Goal: Information Seeking & Learning: Learn about a topic

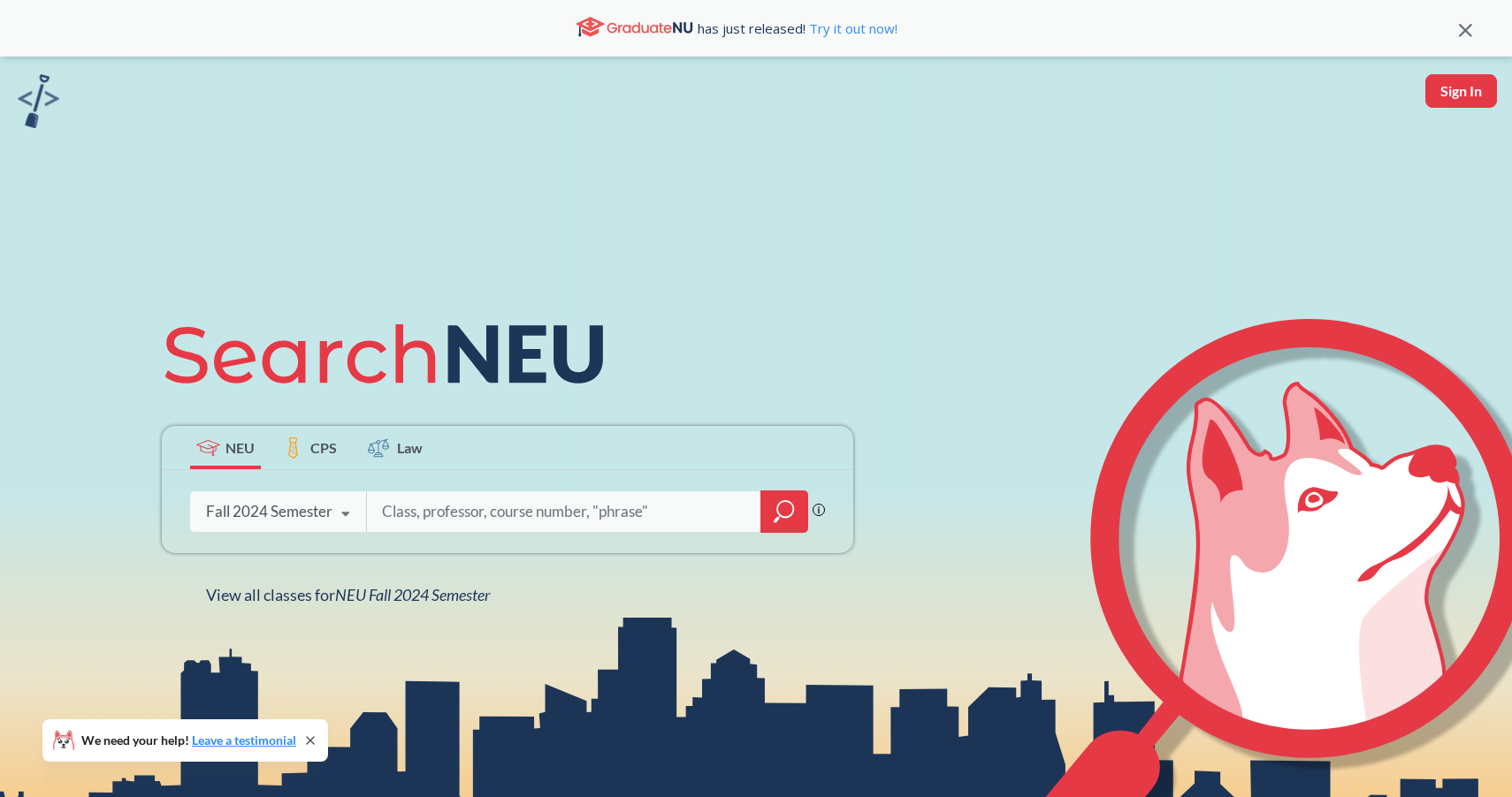
click at [288, 515] on div "Fall 2024 Semester" at bounding box center [269, 511] width 126 height 19
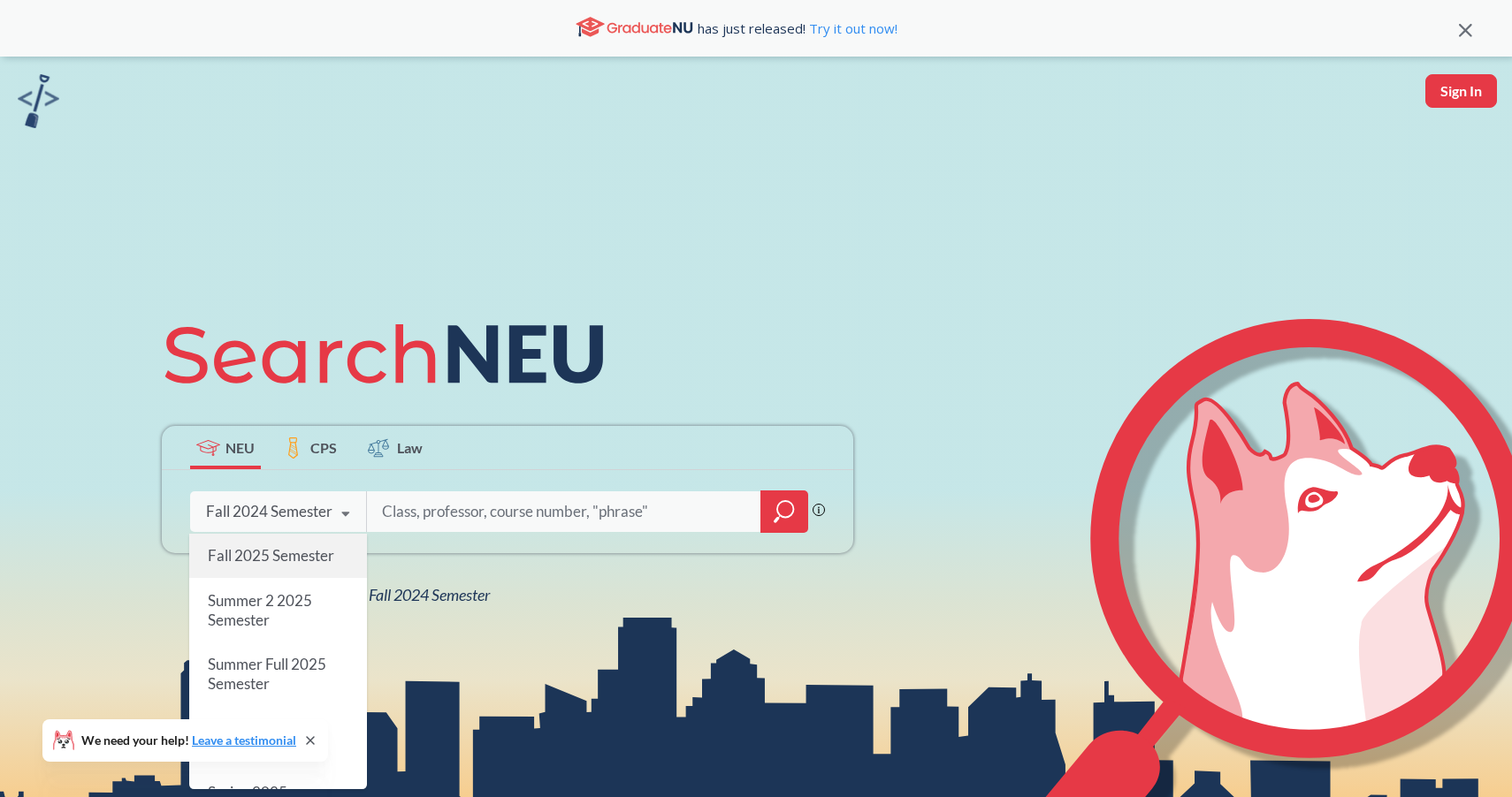
click at [296, 563] on span "Fall 2025 Semester" at bounding box center [271, 556] width 126 height 19
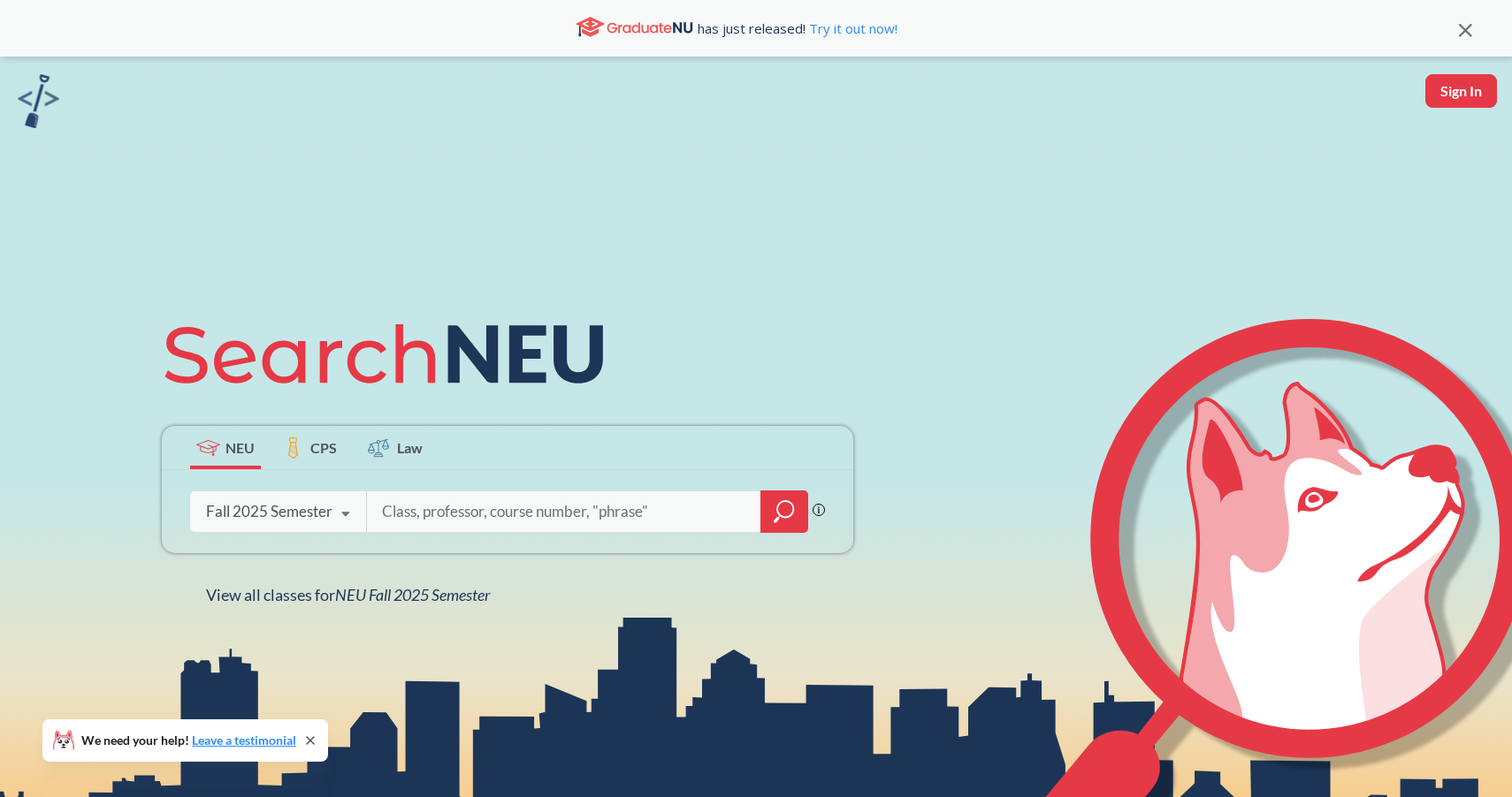
click at [489, 508] on input "search" at bounding box center [564, 511] width 368 height 37
type input "cs 5200"
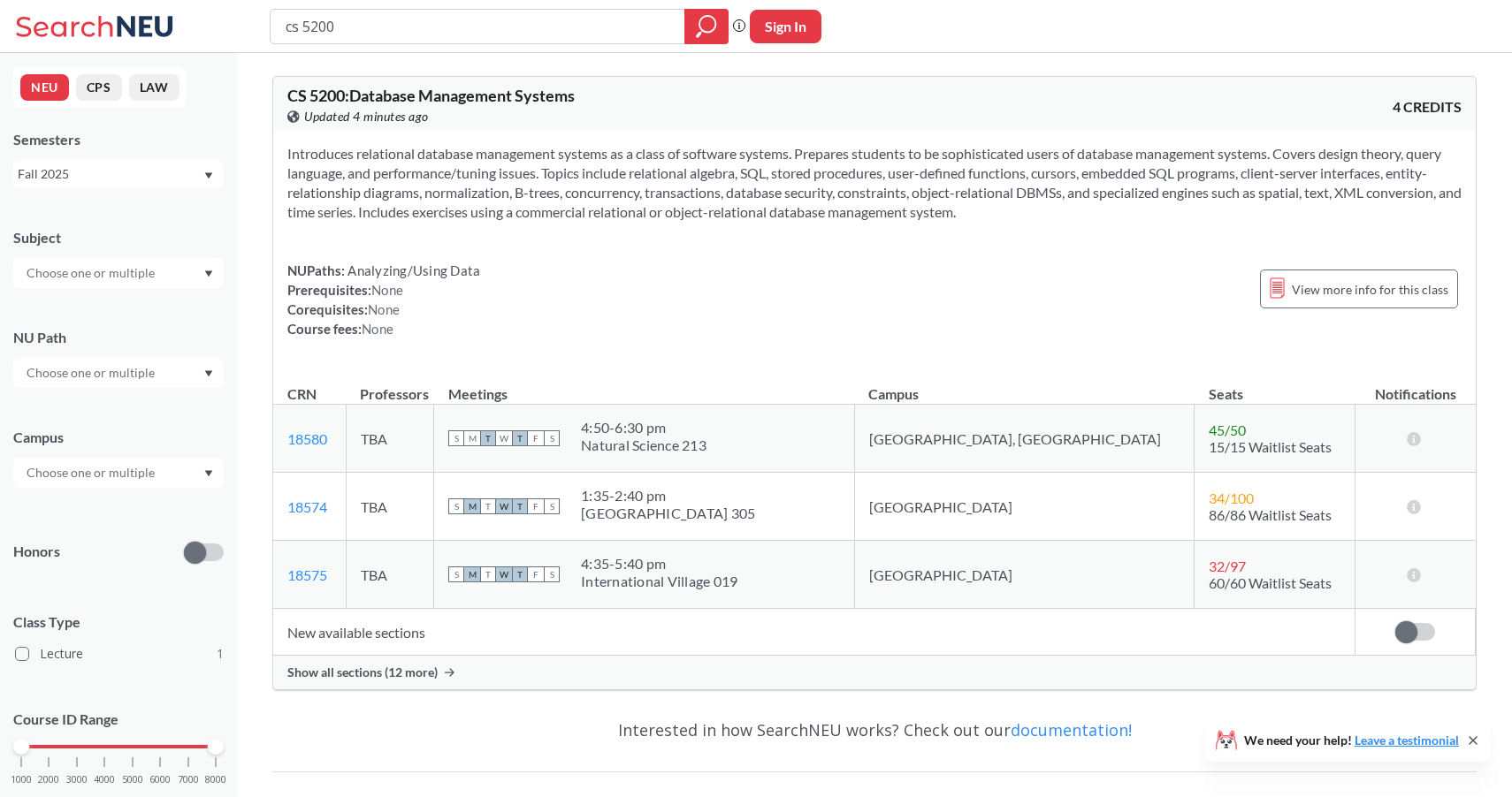
click at [437, 671] on div "Show all sections (12 more)" at bounding box center [873, 672] width 1202 height 33
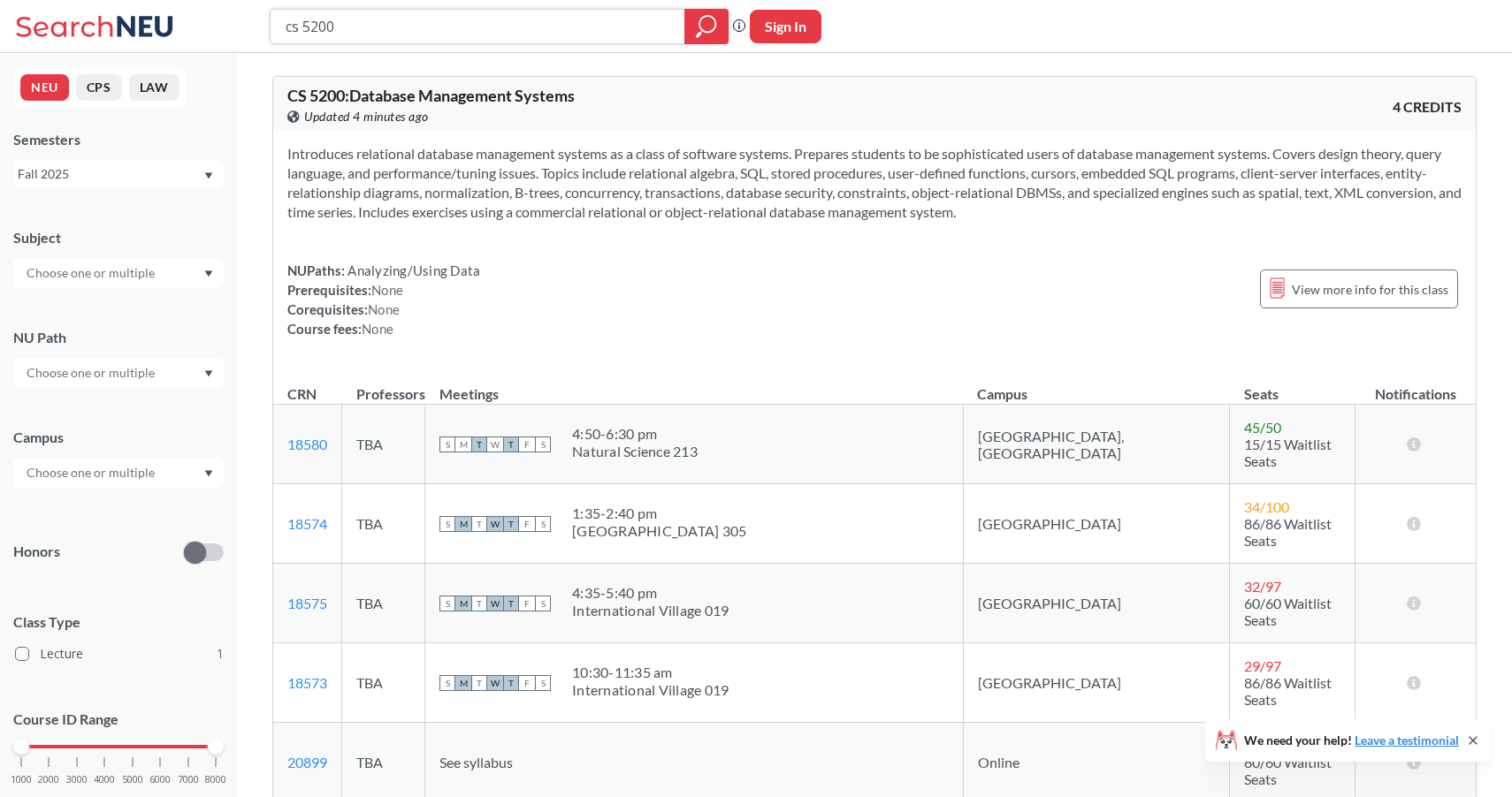
click at [362, 30] on input "cs 5200" at bounding box center [478, 27] width 388 height 30
type input "cs cs 6140"
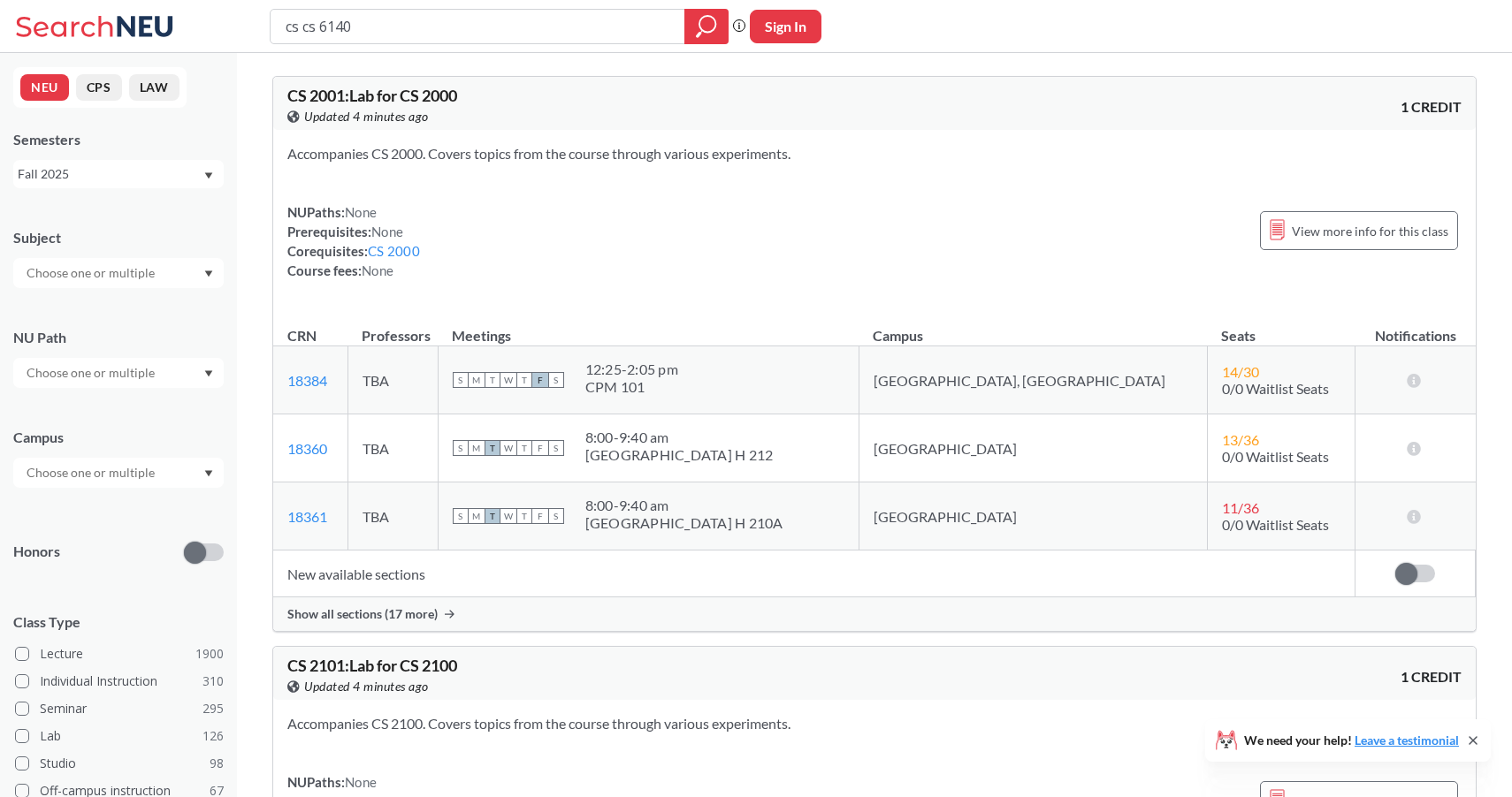
click at [306, 28] on input "cs cs 6140" at bounding box center [478, 27] width 388 height 30
type input "cs 6140"
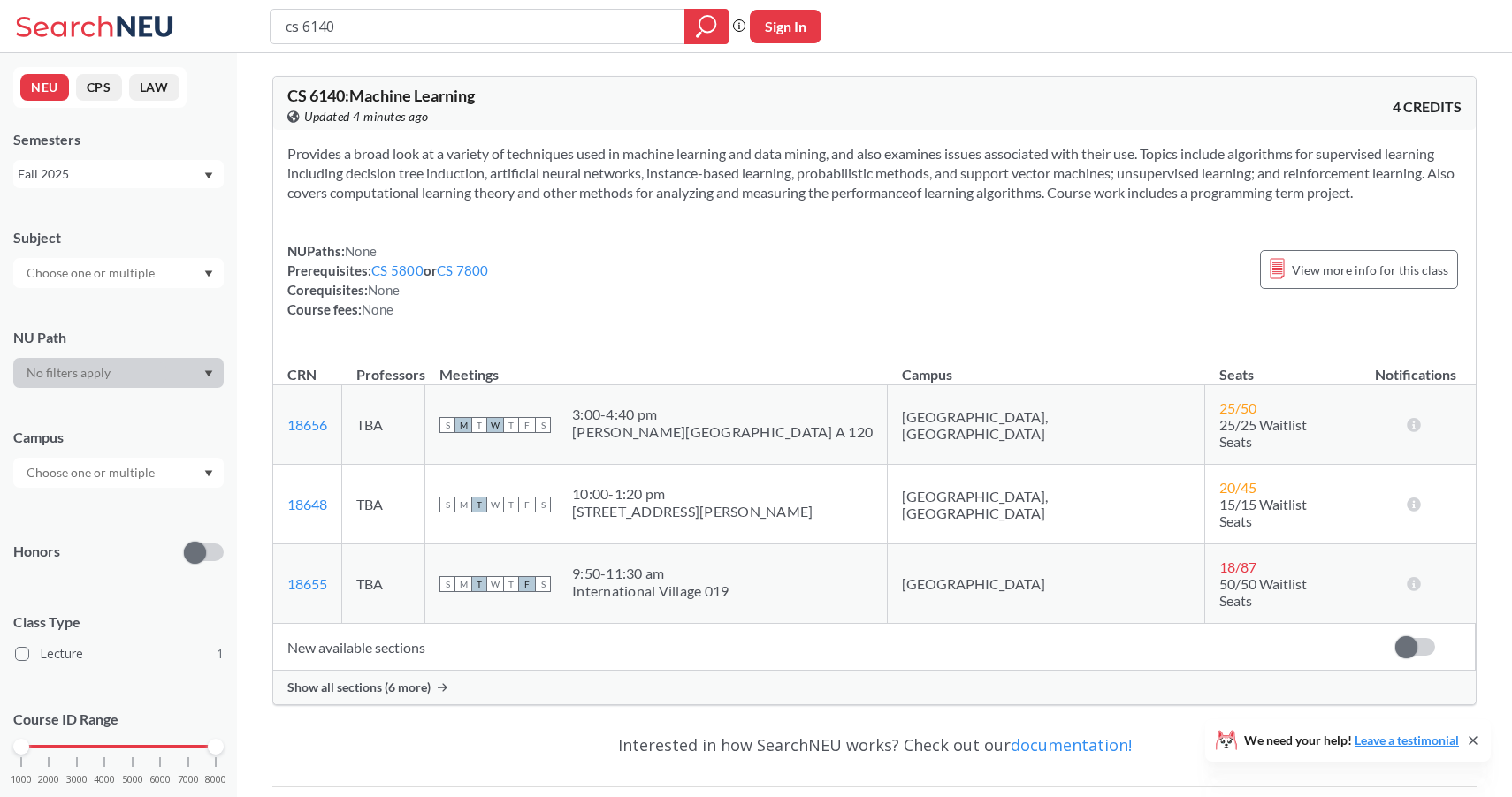
click at [379, 679] on span "Show all sections (6 more)" at bounding box center [358, 687] width 144 height 16
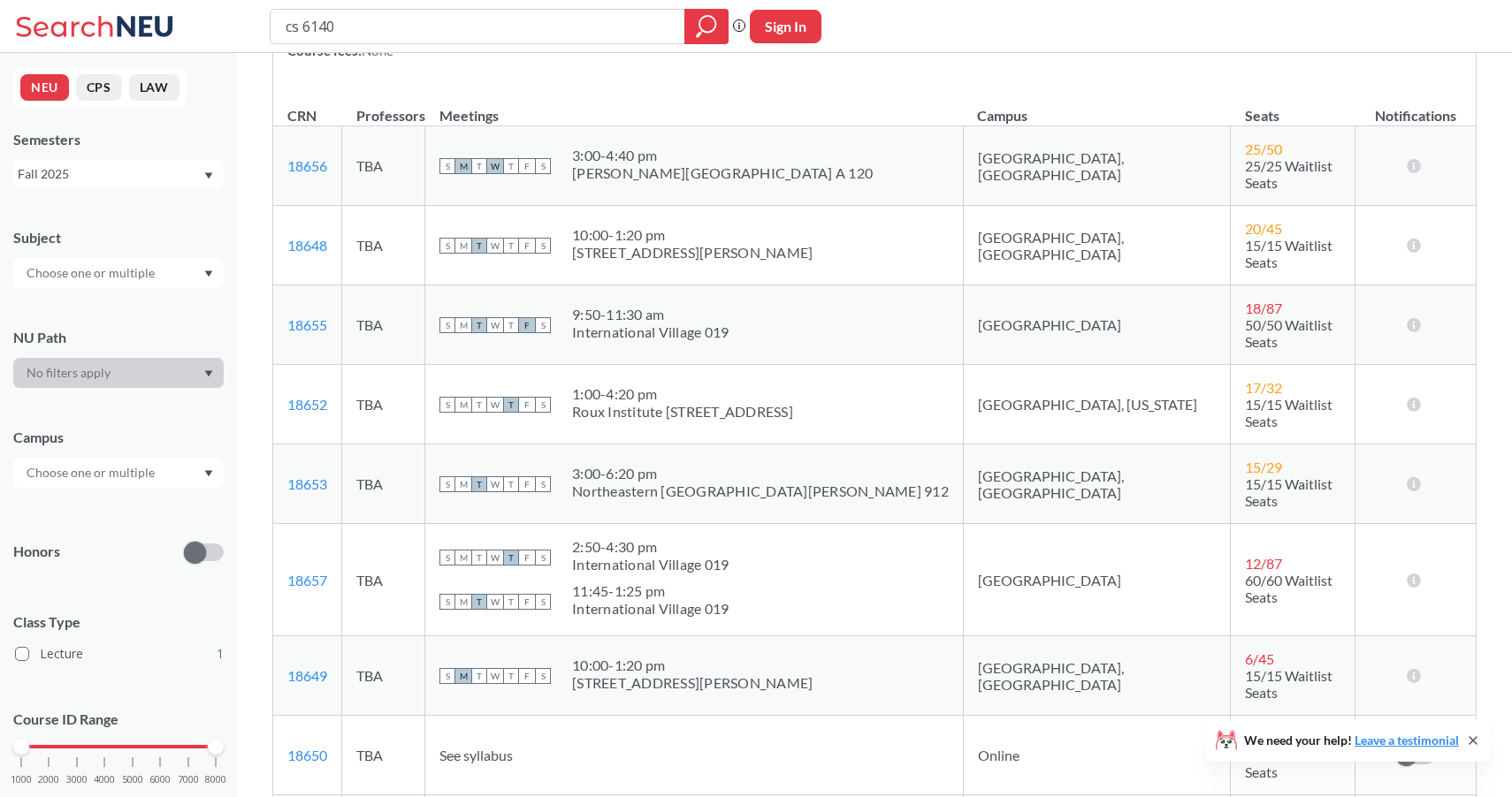
scroll to position [252, 0]
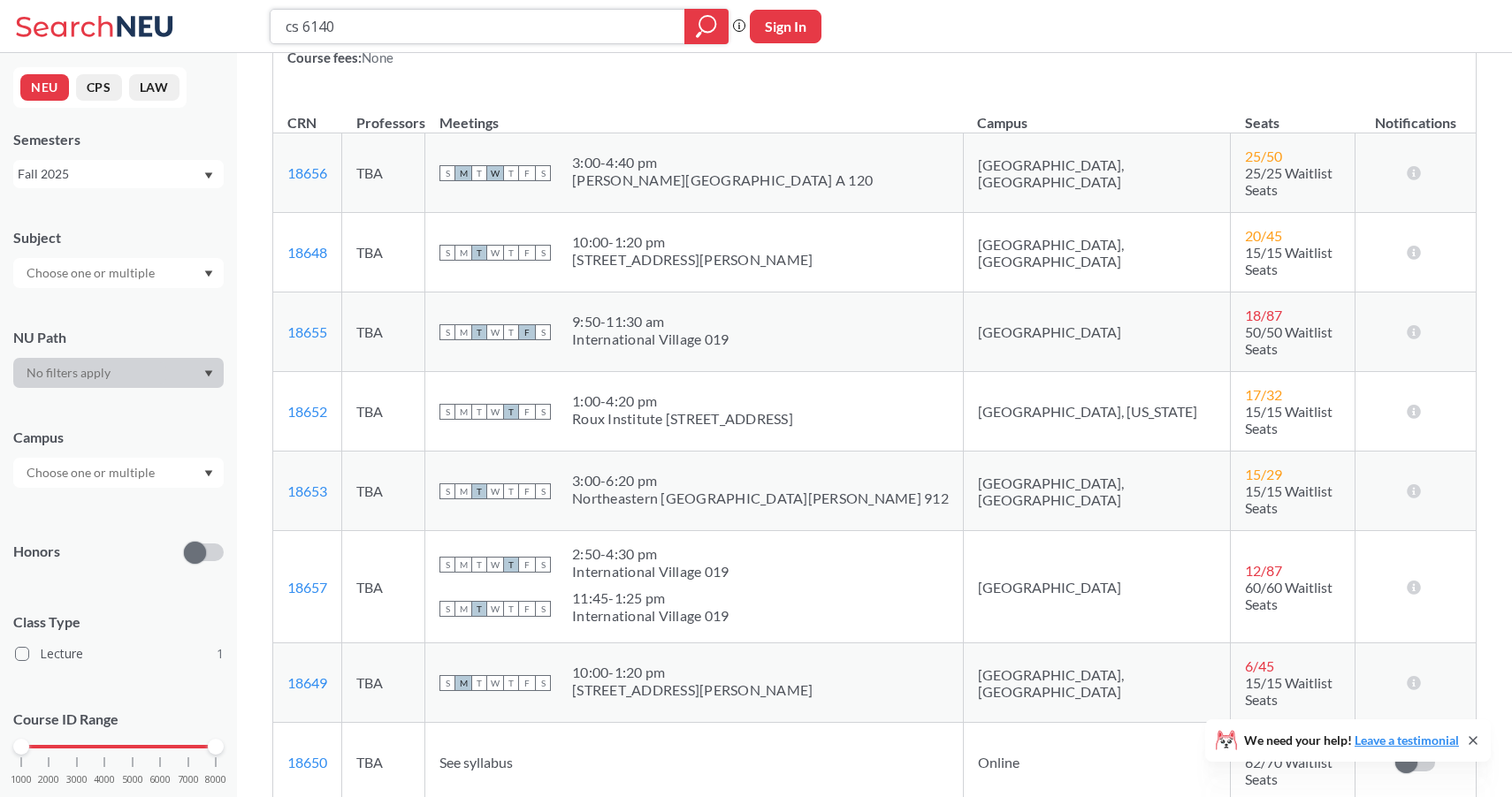
click at [504, 21] on input "cs 6140" at bounding box center [478, 27] width 388 height 30
type input "cs 5170"
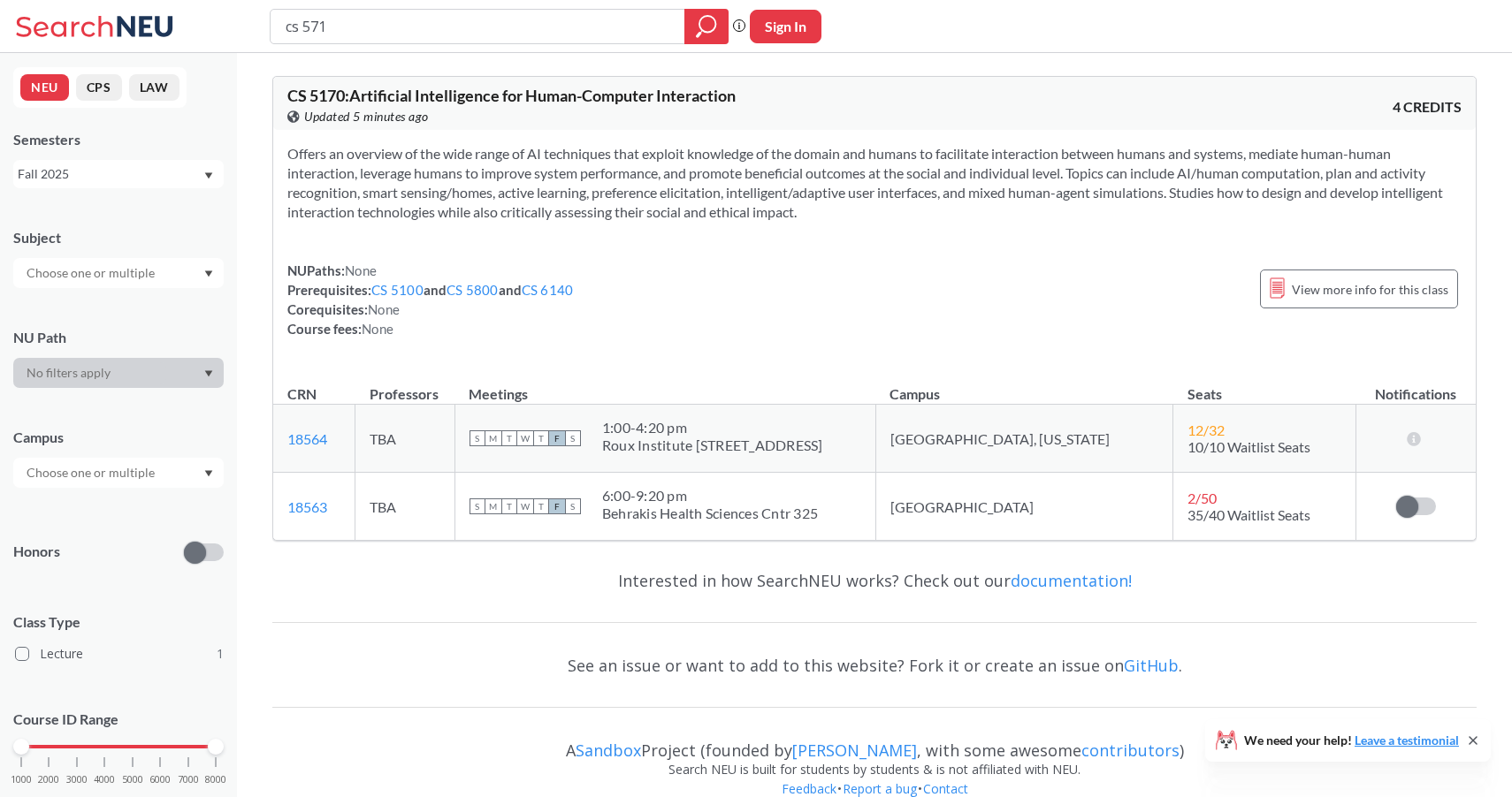
type input "cs 5710"
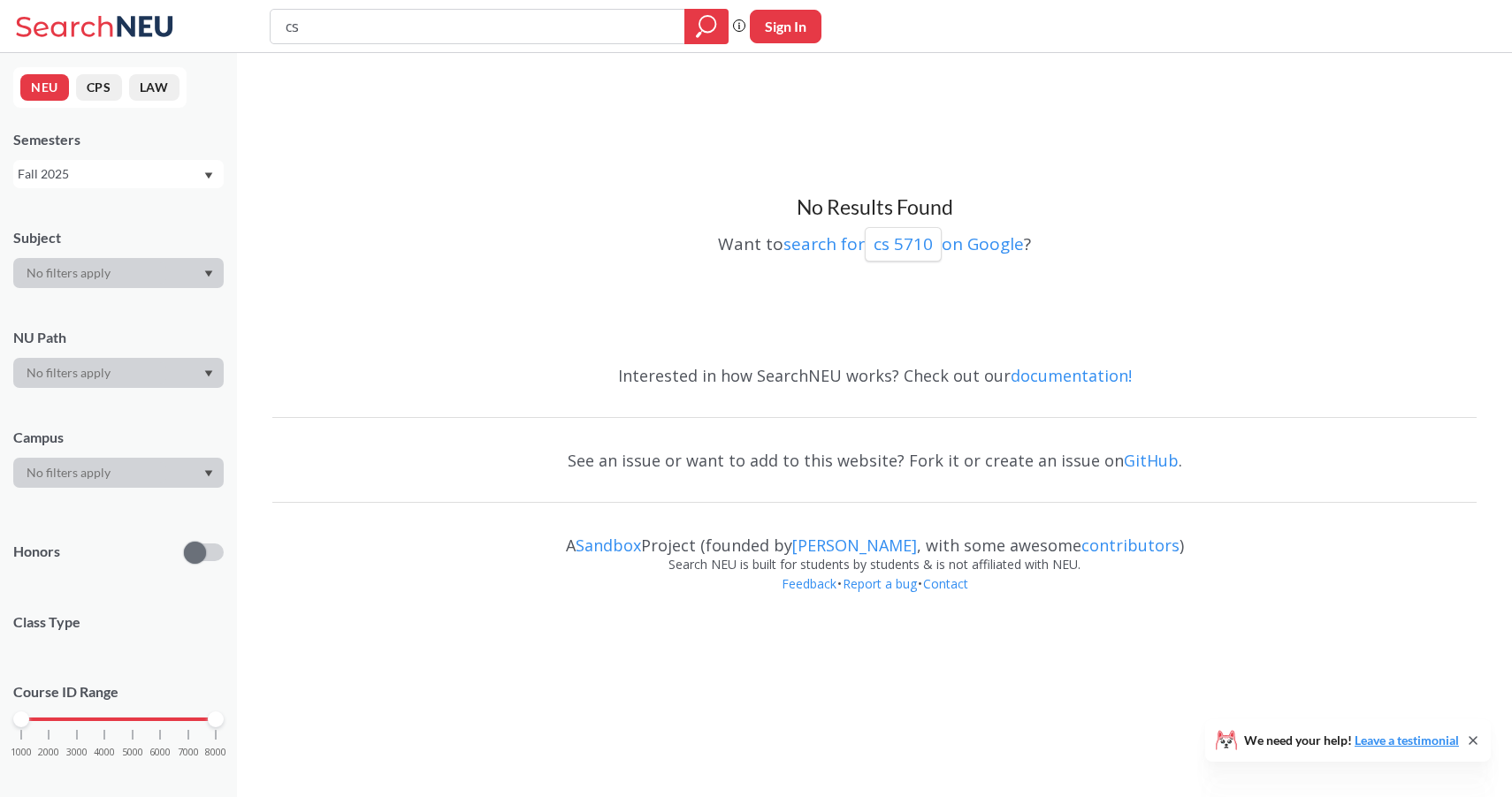
type input "c"
type input "reenforcement learning"
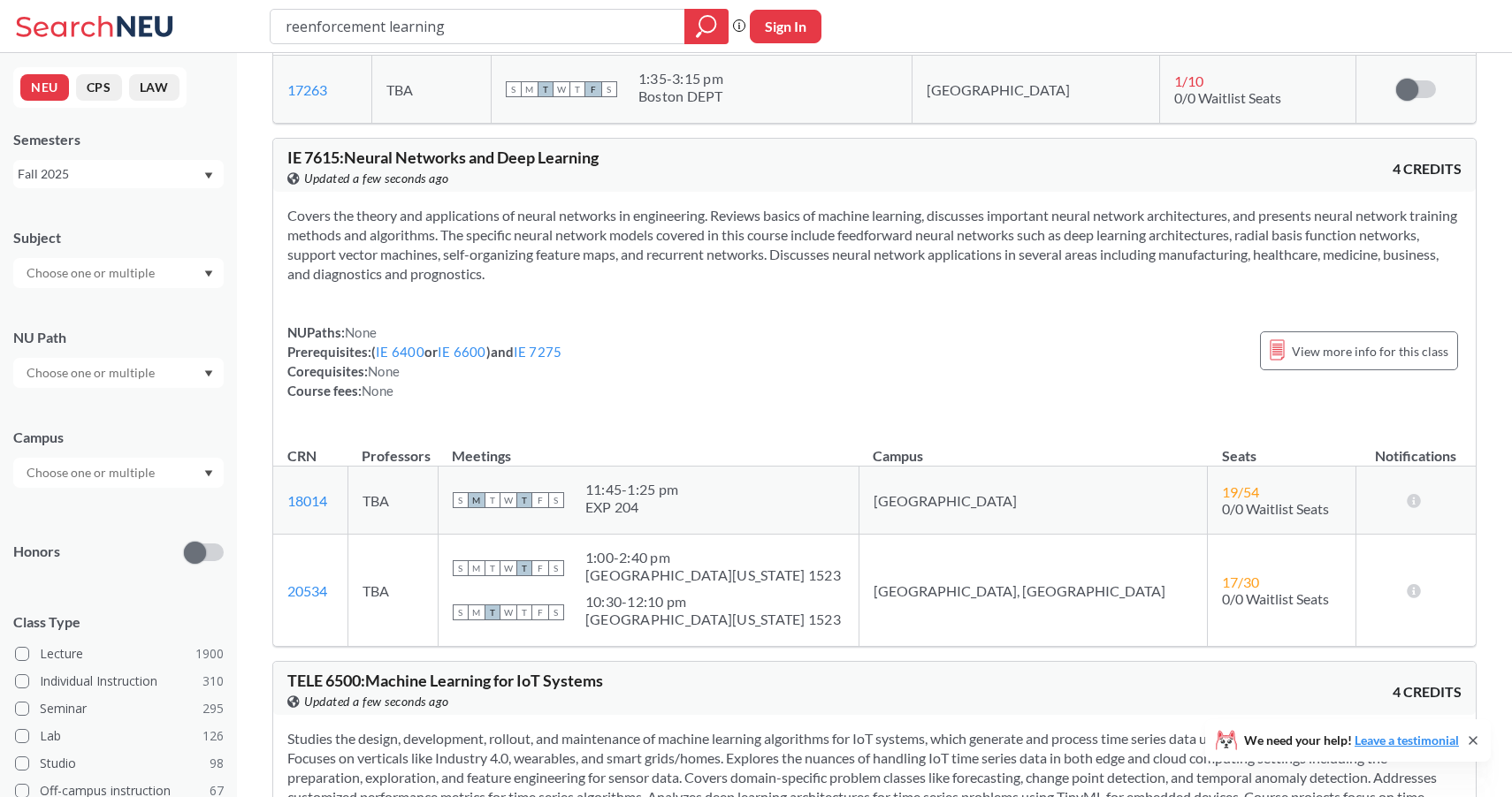
scroll to position [7902, 0]
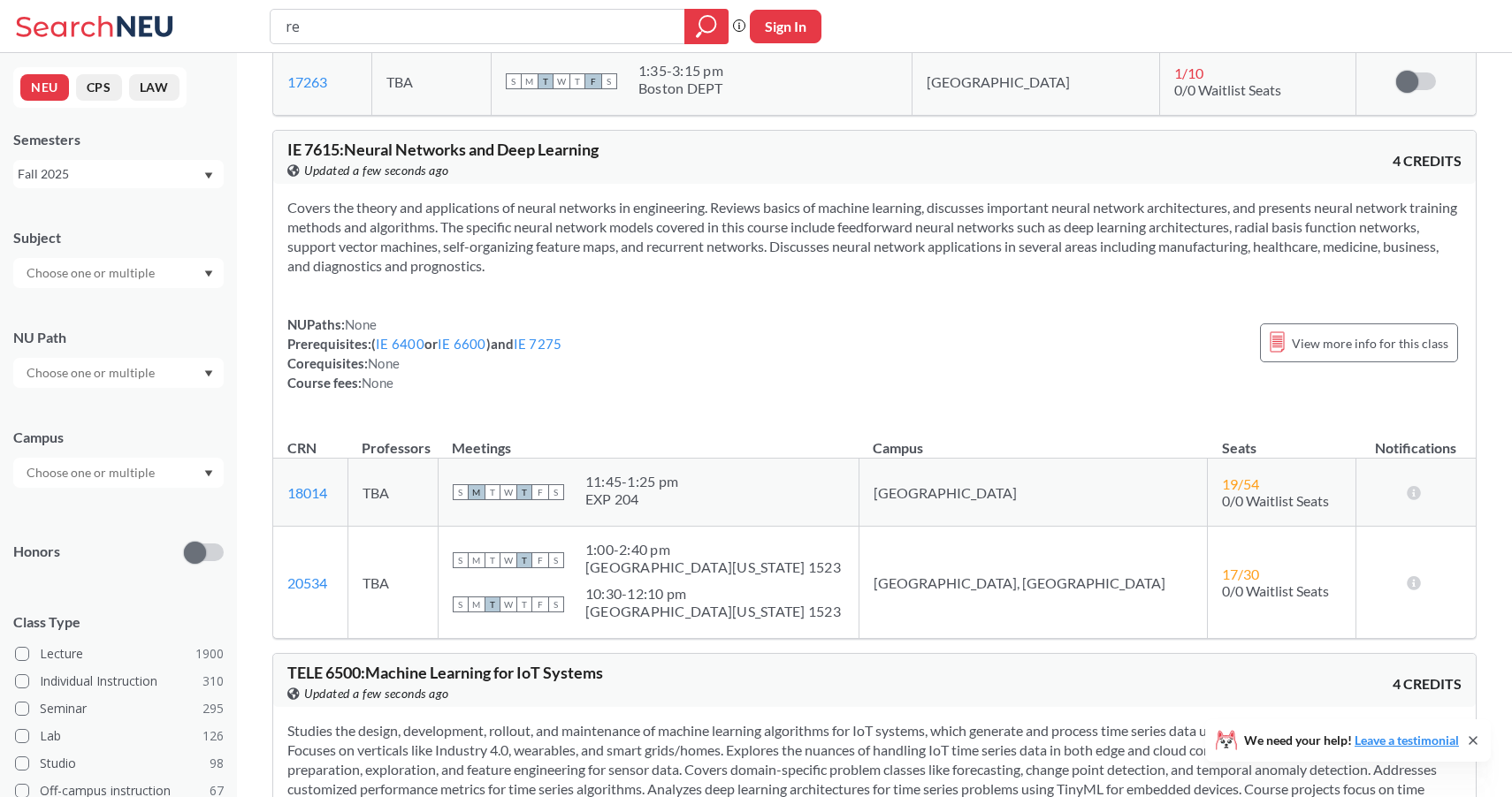
type input "r"
type input "ds 5230"
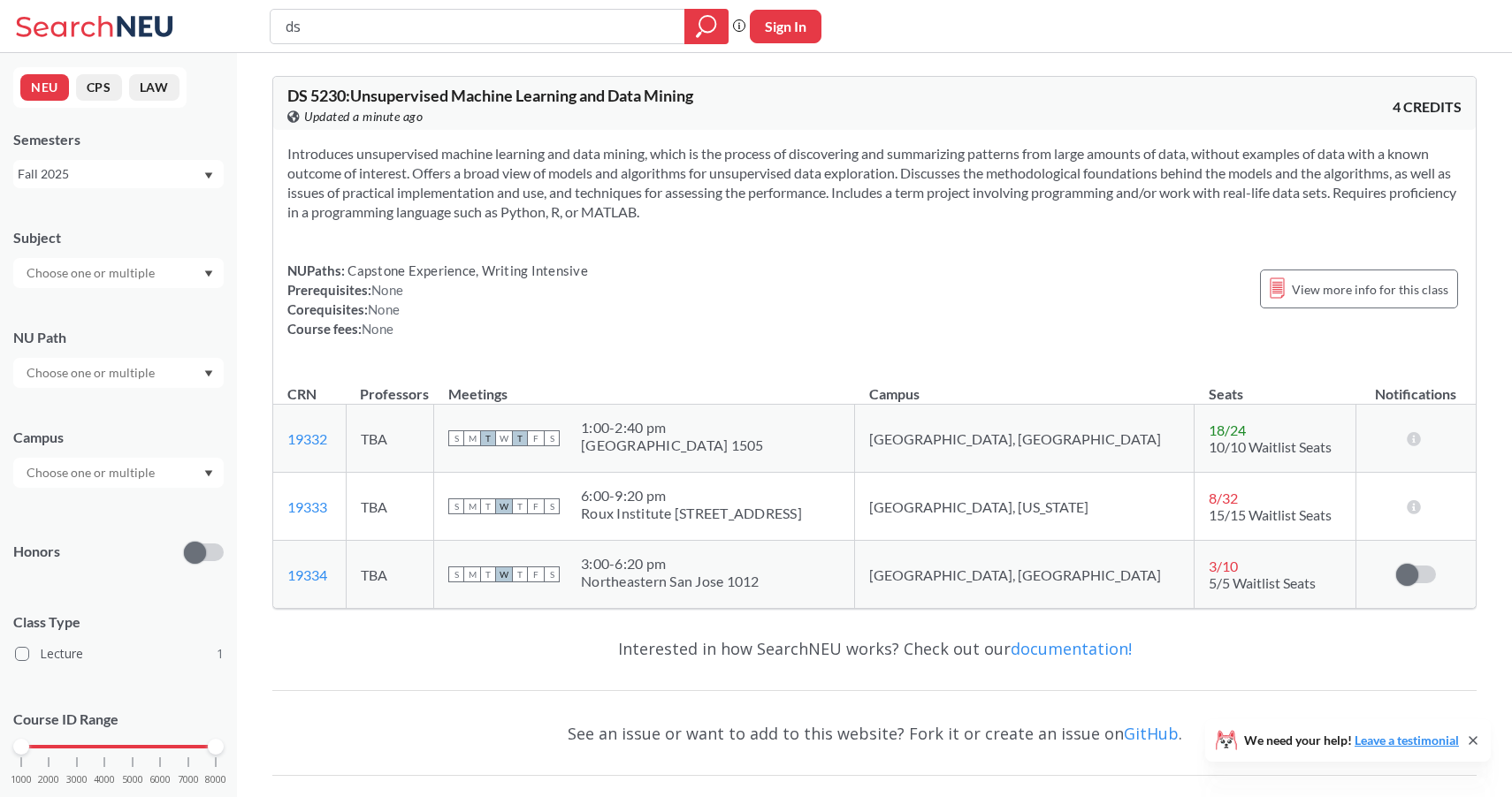
type input "d"
type input "cs 5010"
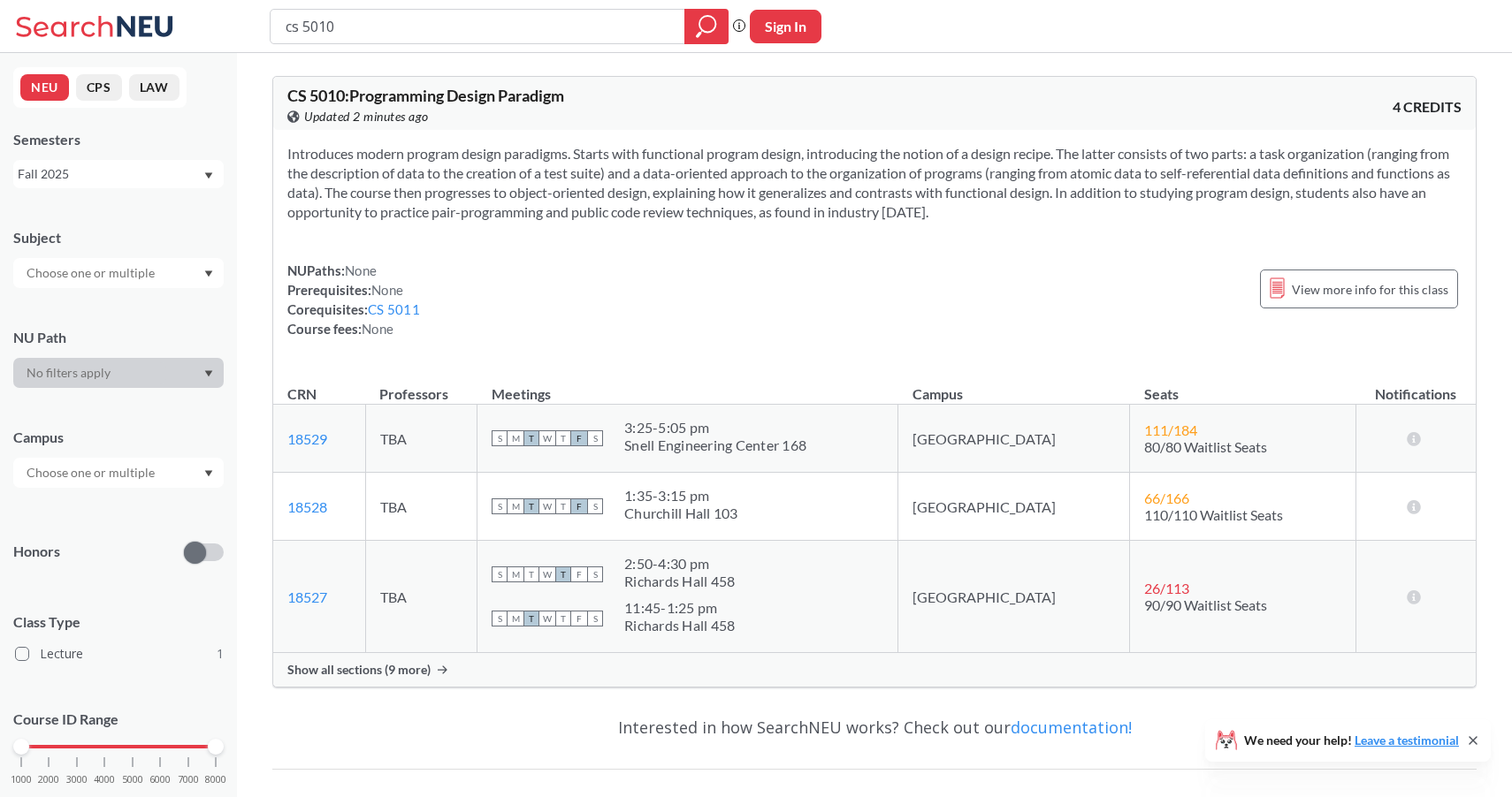
click at [430, 665] on div "Show all sections (9 more)" at bounding box center [873, 670] width 1202 height 33
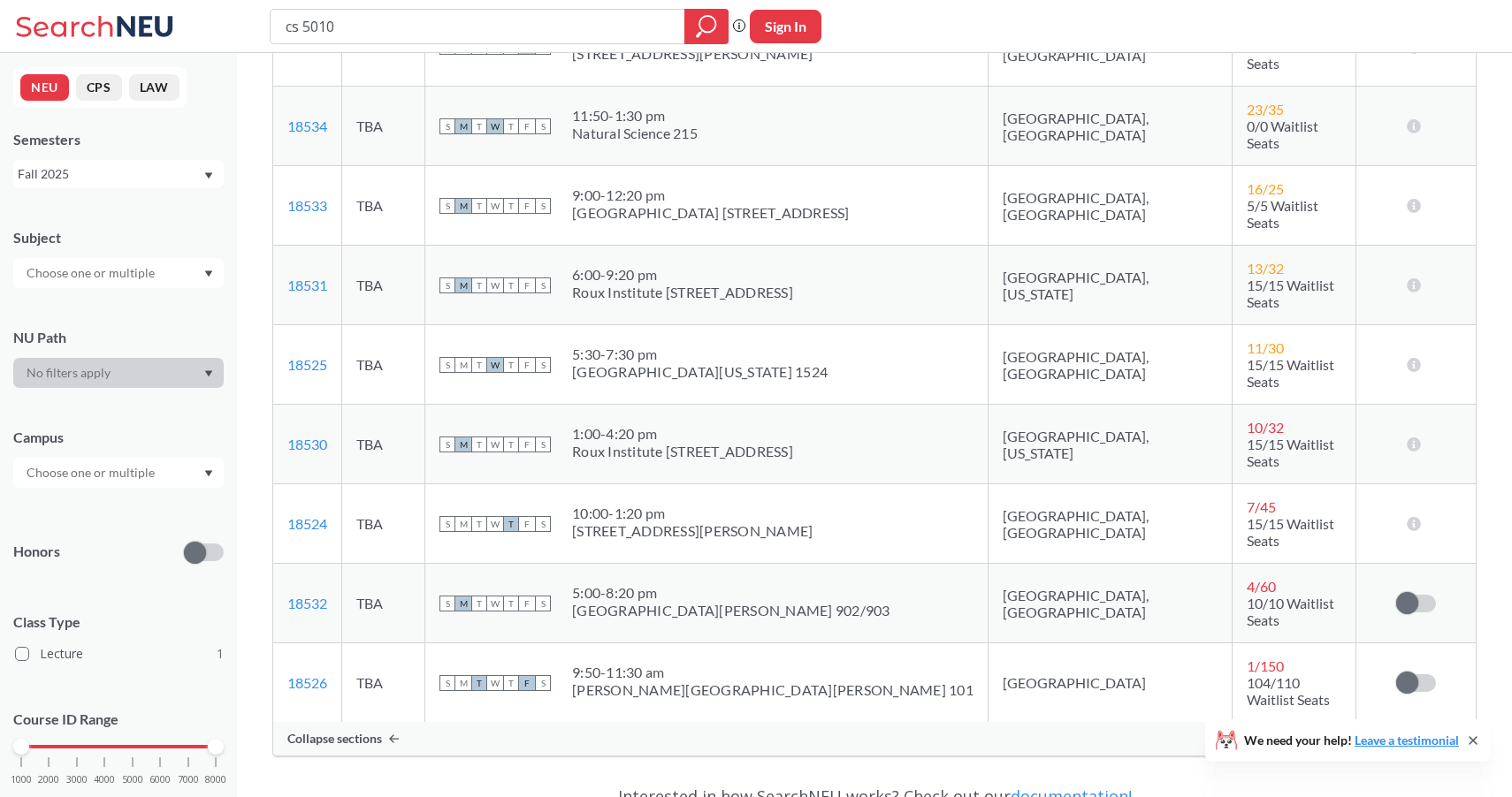
scroll to position [612, 0]
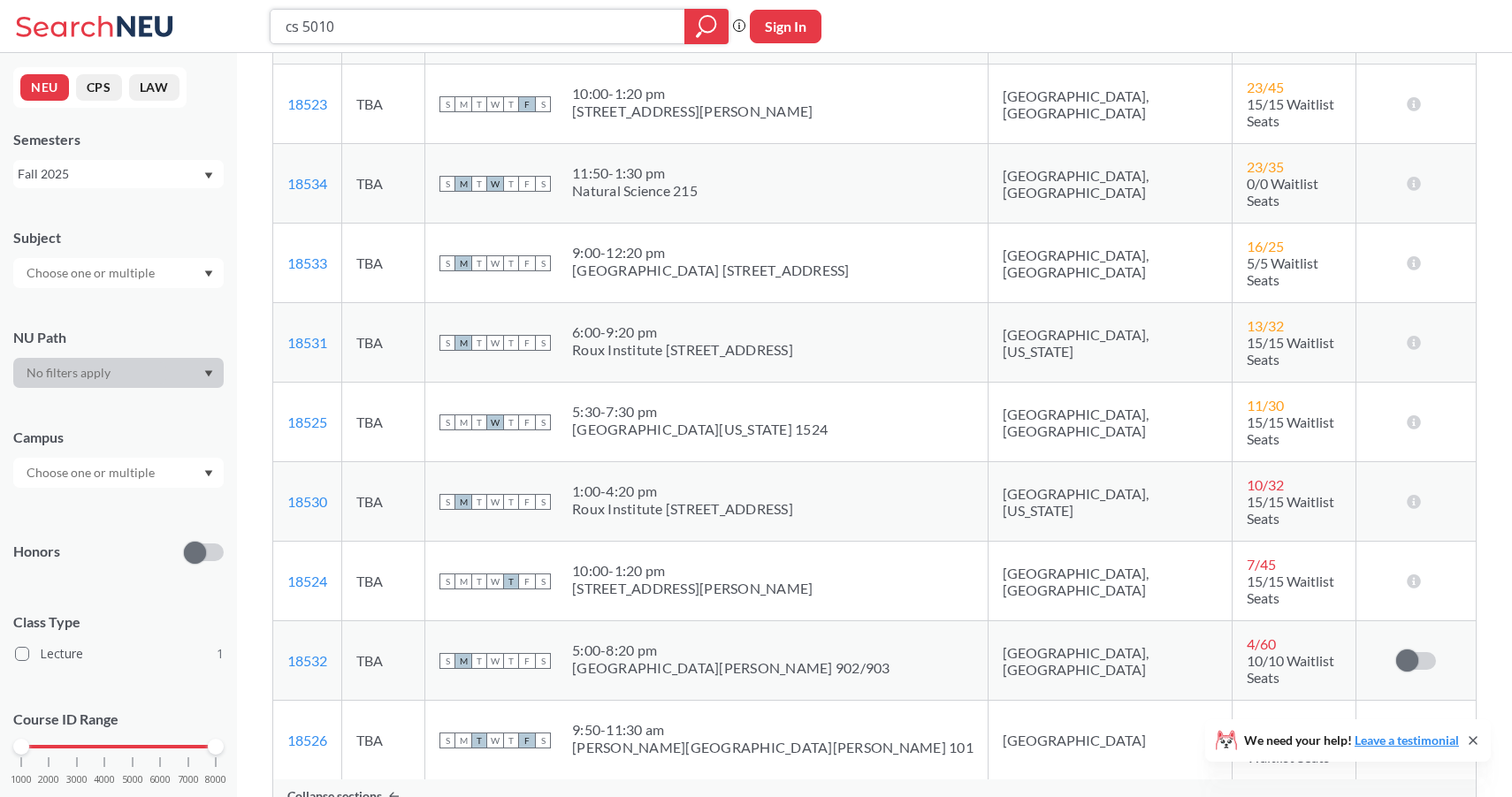
click at [346, 18] on input "cs 5010" at bounding box center [478, 27] width 388 height 30
type input "cs 5011"
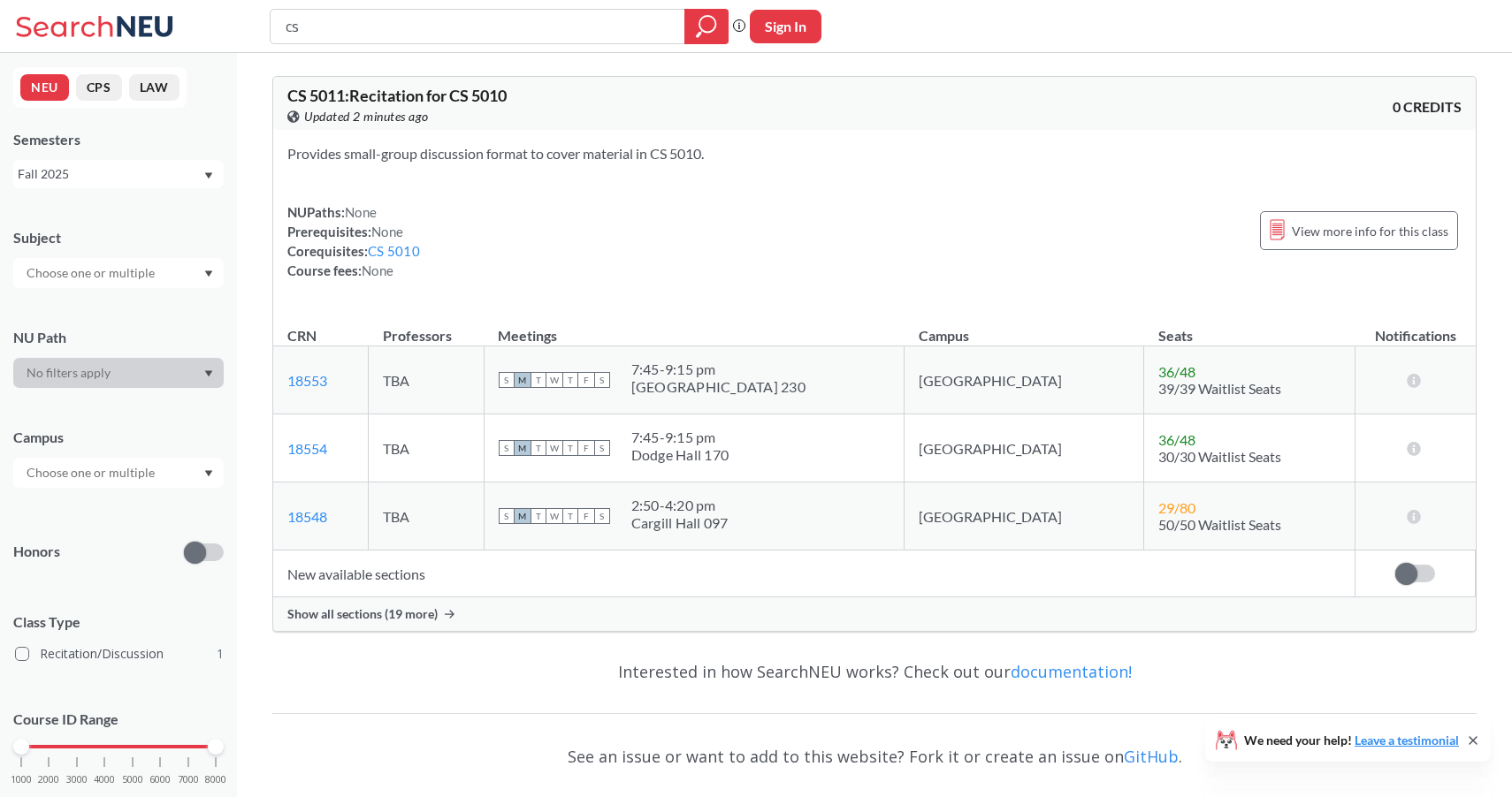
type input "c"
type input "cs 6140"
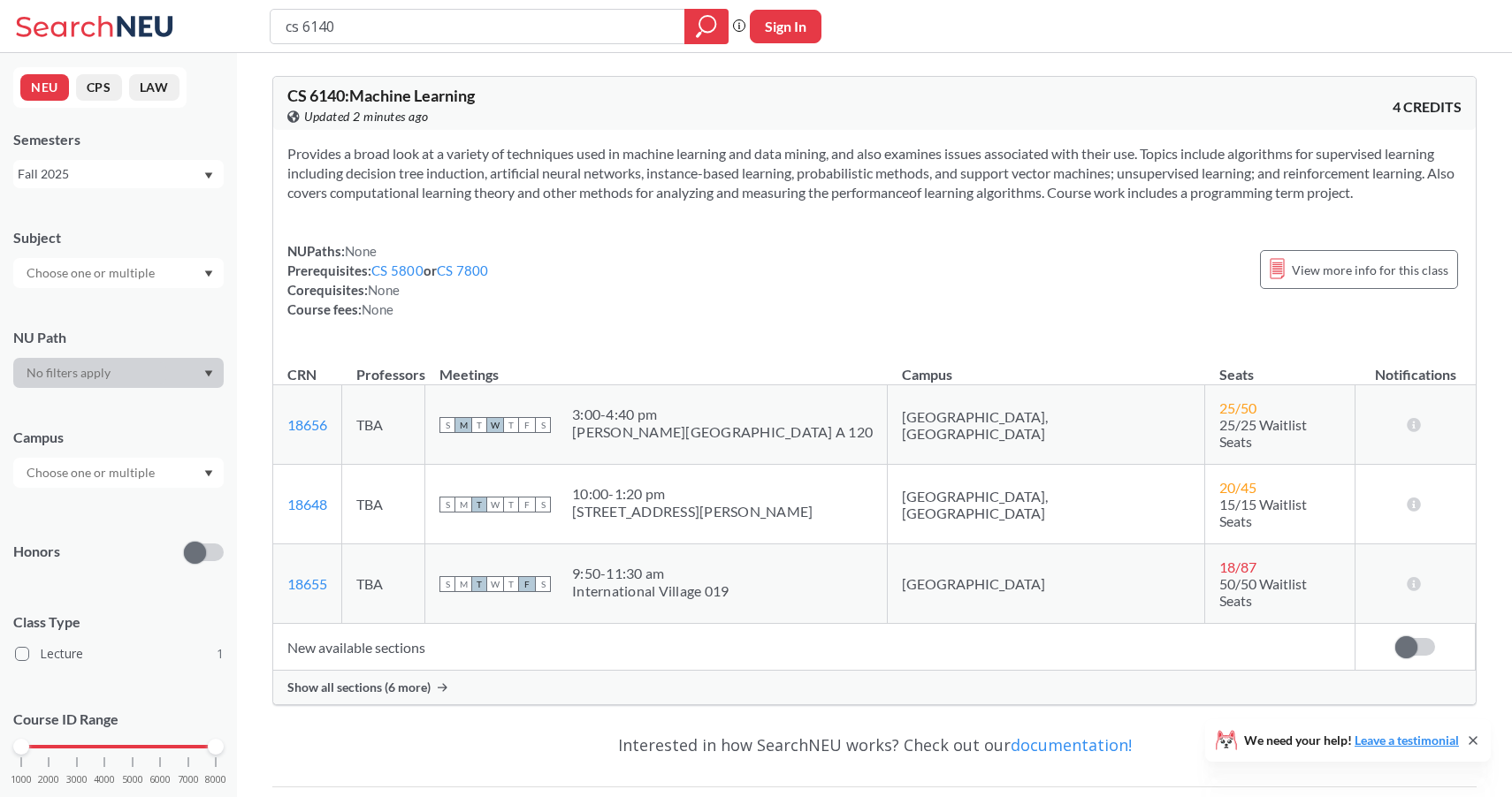
click at [353, 679] on span "Show all sections (6 more)" at bounding box center [358, 687] width 144 height 16
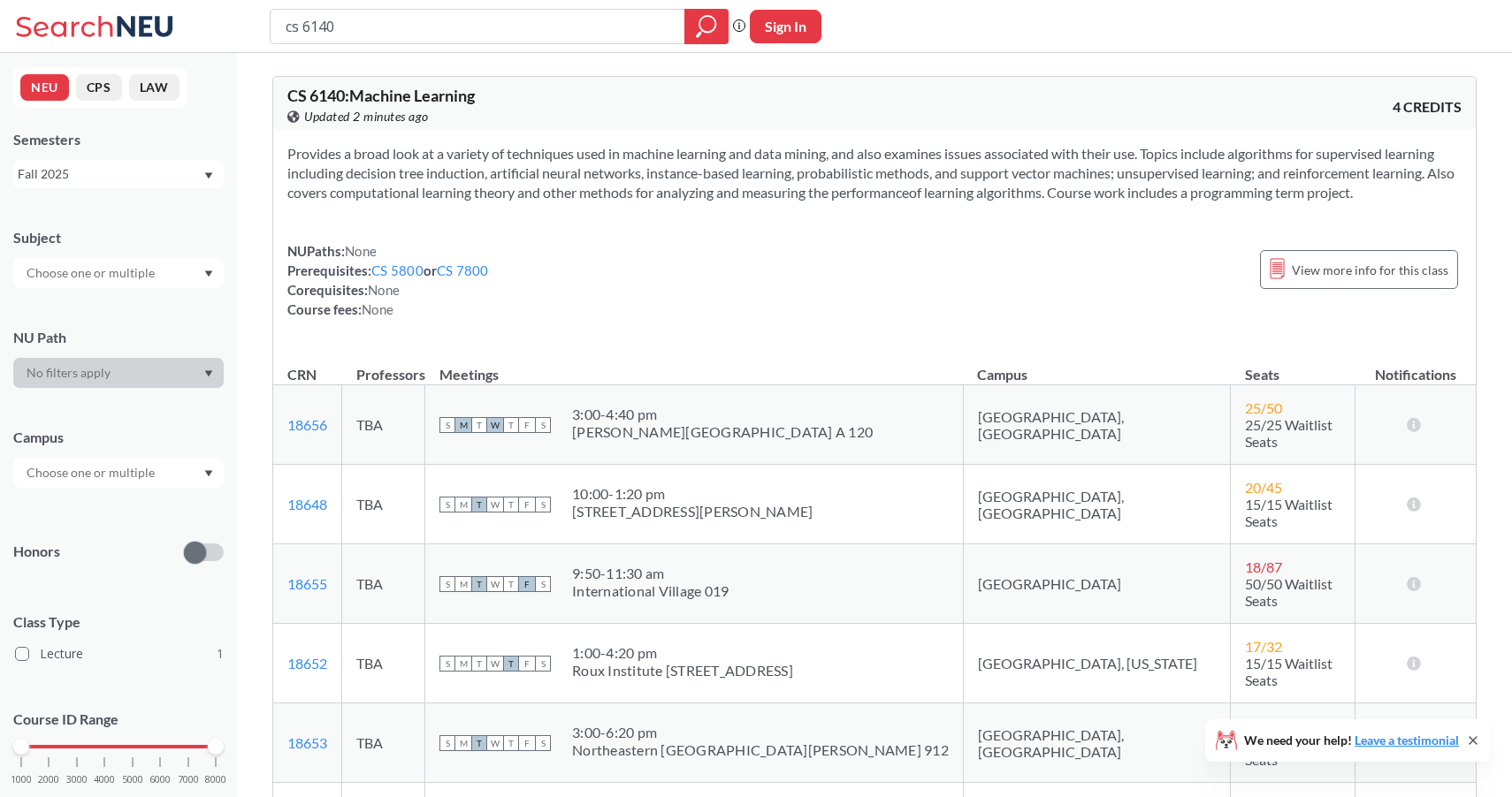
scroll to position [71, 0]
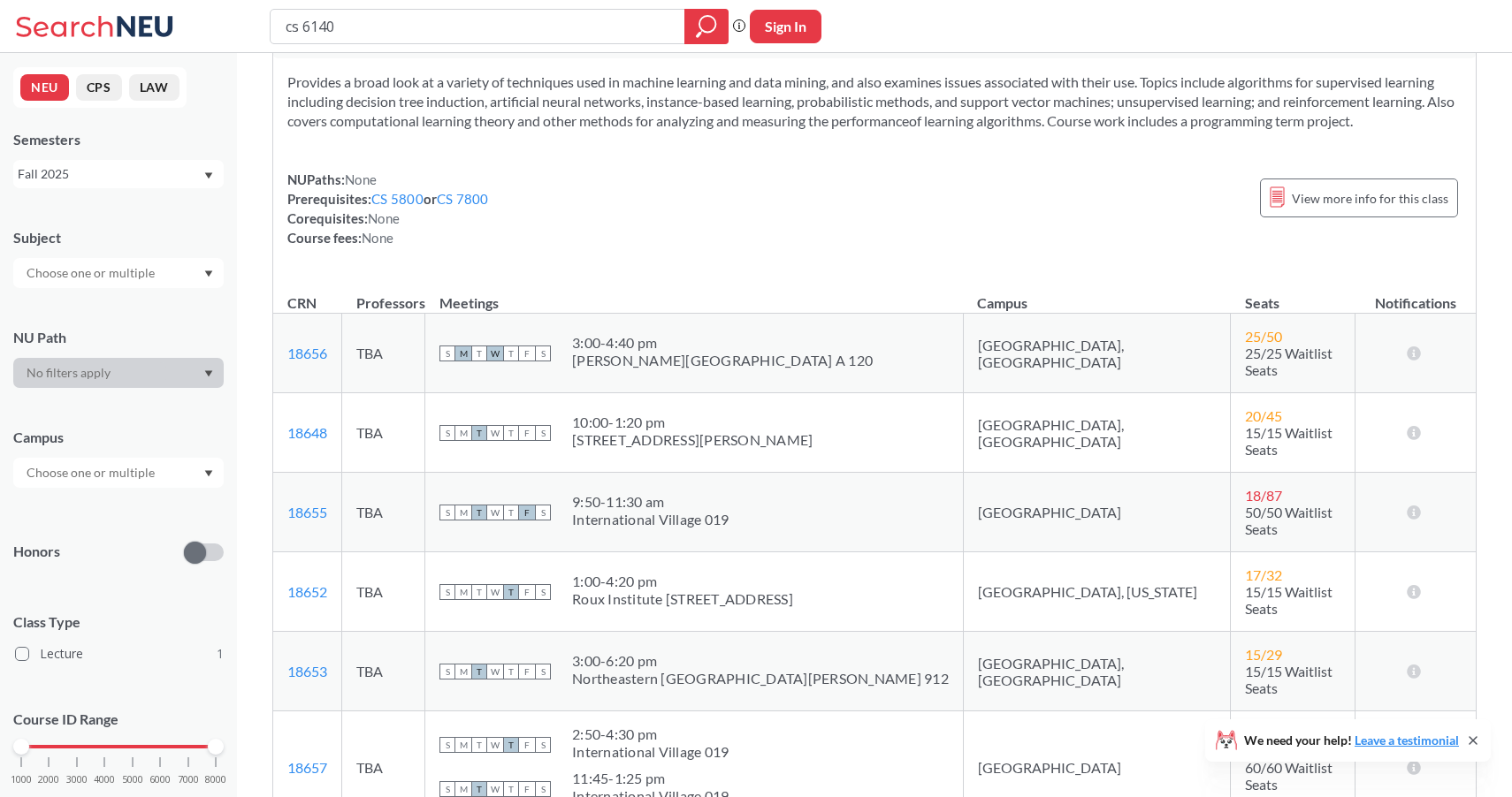
click at [135, 25] on icon at bounding box center [97, 26] width 164 height 35
